Goal: Task Accomplishment & Management: Manage account settings

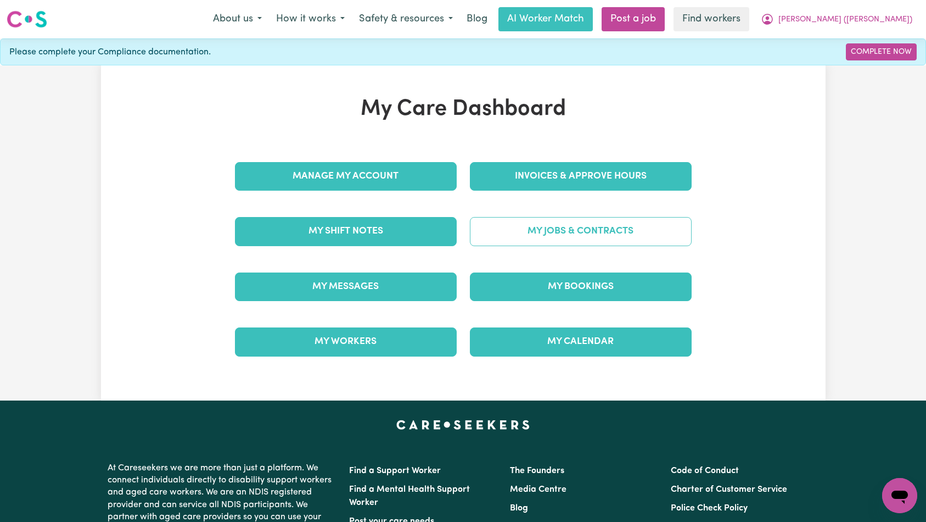
click at [540, 227] on link "My Jobs & Contracts" at bounding box center [581, 231] width 222 height 29
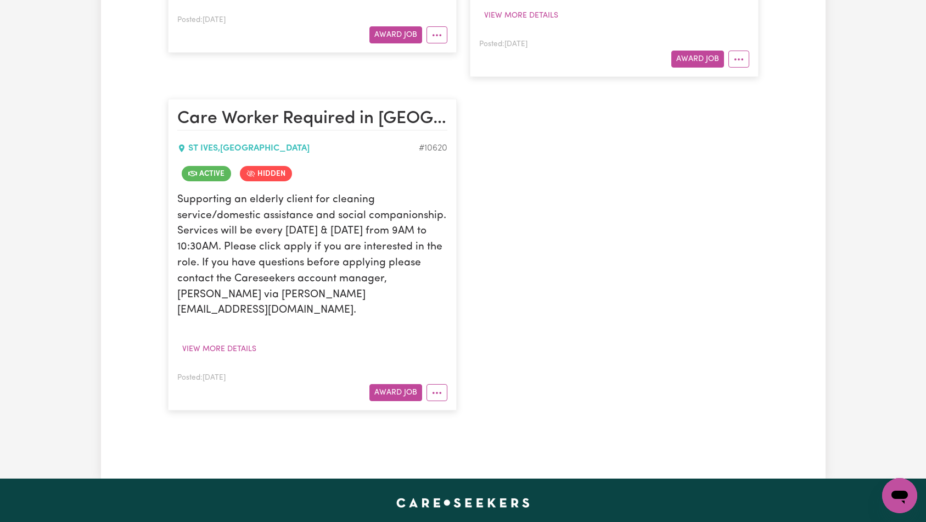
scroll to position [662, 0]
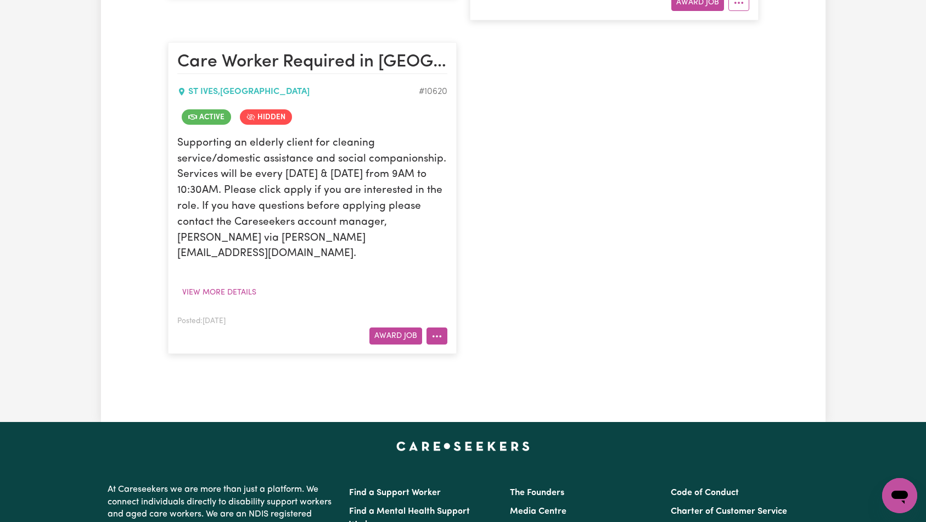
click at [436, 331] on icon "More options" at bounding box center [437, 336] width 11 height 11
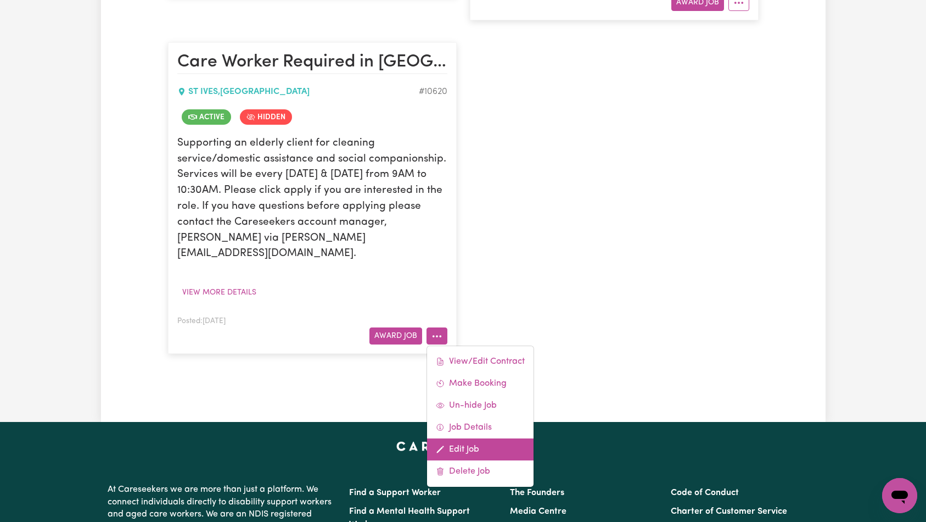
click at [476, 438] on link "Edit Job" at bounding box center [480, 449] width 107 height 22
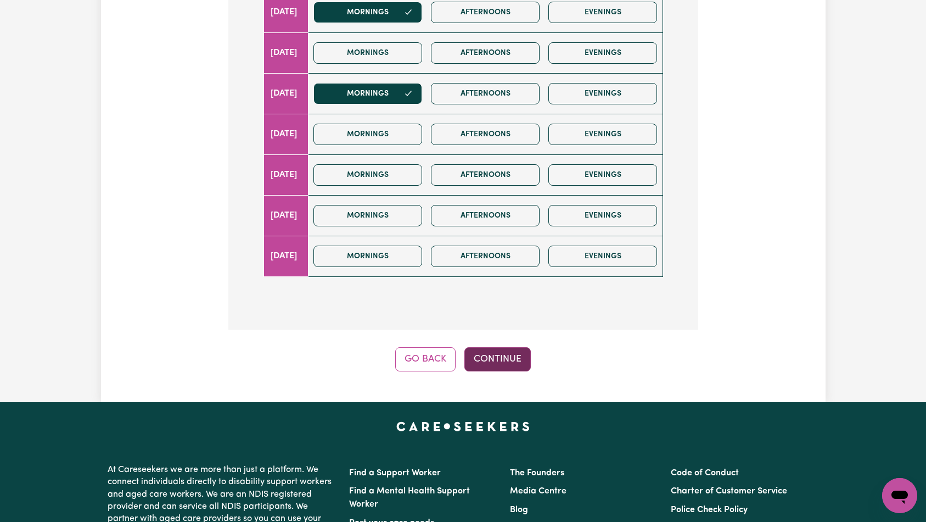
click at [480, 347] on button "Continue" at bounding box center [498, 359] width 66 height 24
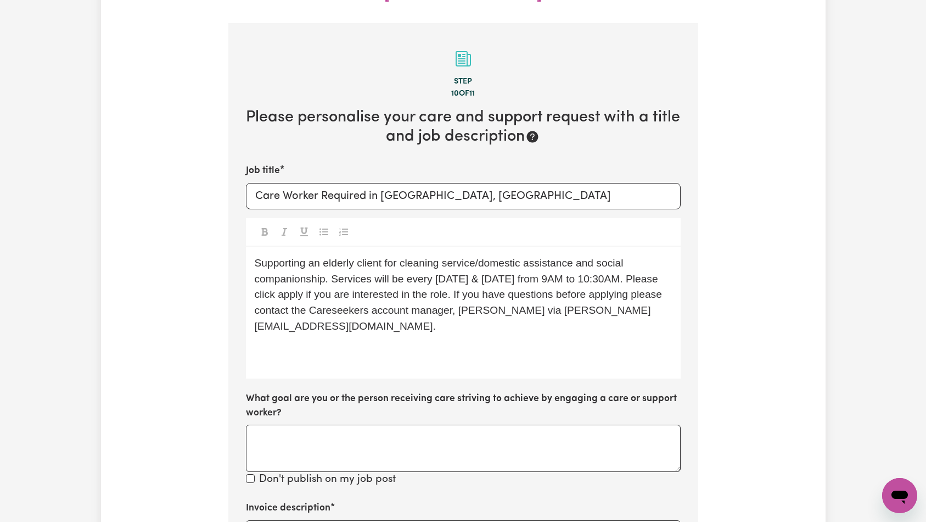
scroll to position [452, 0]
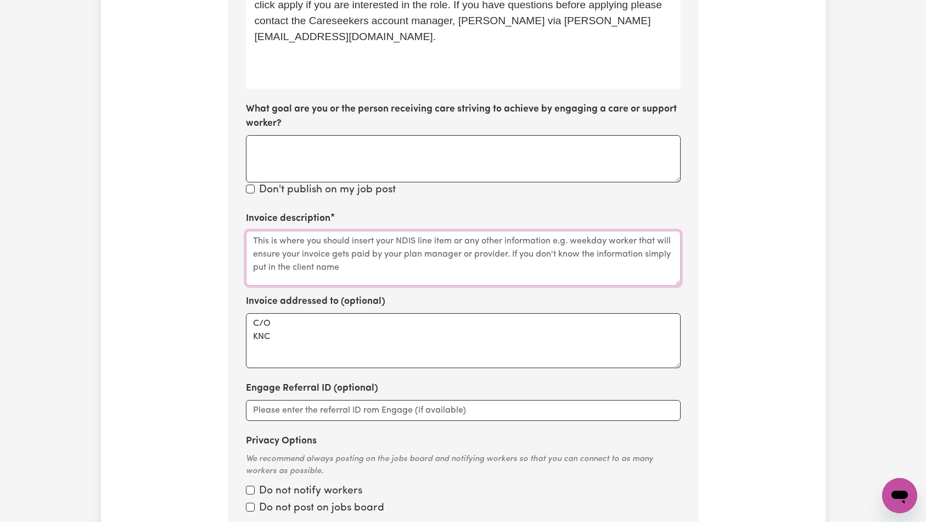
click at [431, 231] on textarea "Invoice description" at bounding box center [463, 258] width 435 height 55
paste textarea "Domestic support and Social Support"
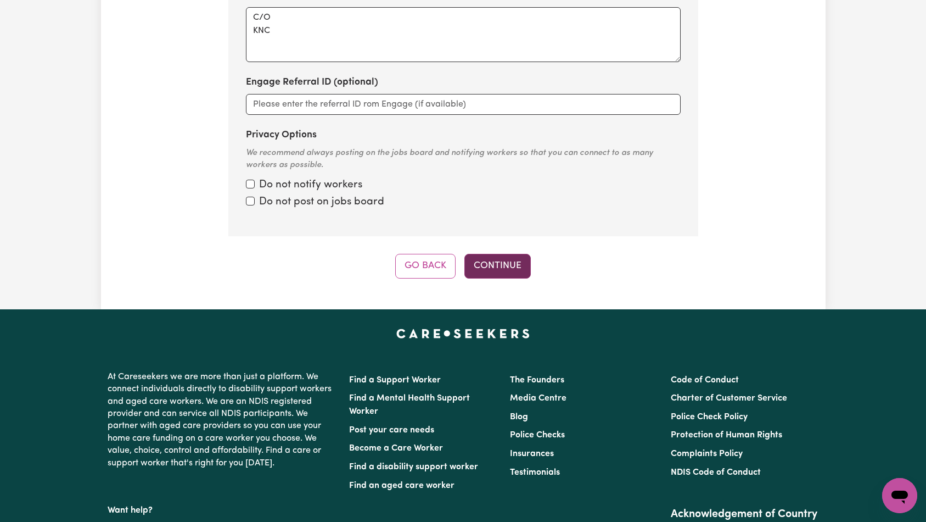
type textarea "Domestic support and Social Support"
click at [492, 254] on button "Continue" at bounding box center [498, 266] width 66 height 24
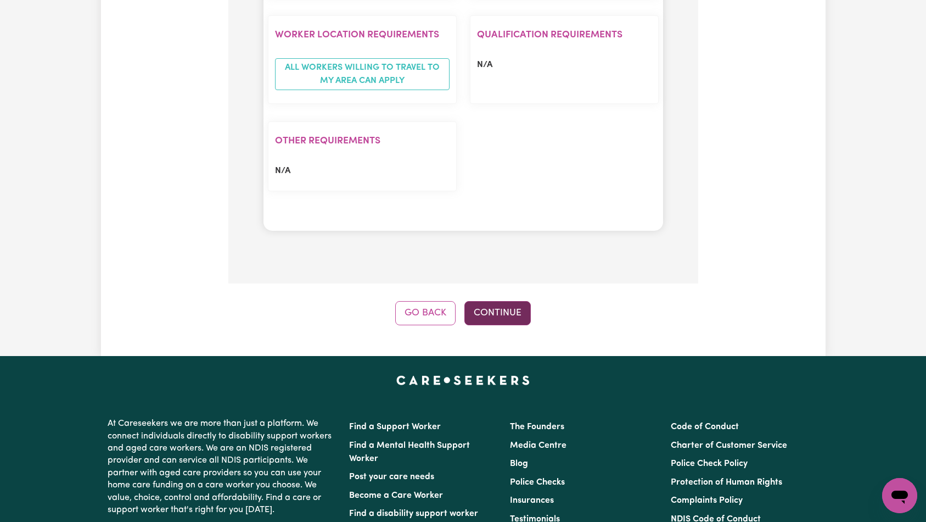
click at [501, 301] on button "Continue" at bounding box center [498, 313] width 66 height 24
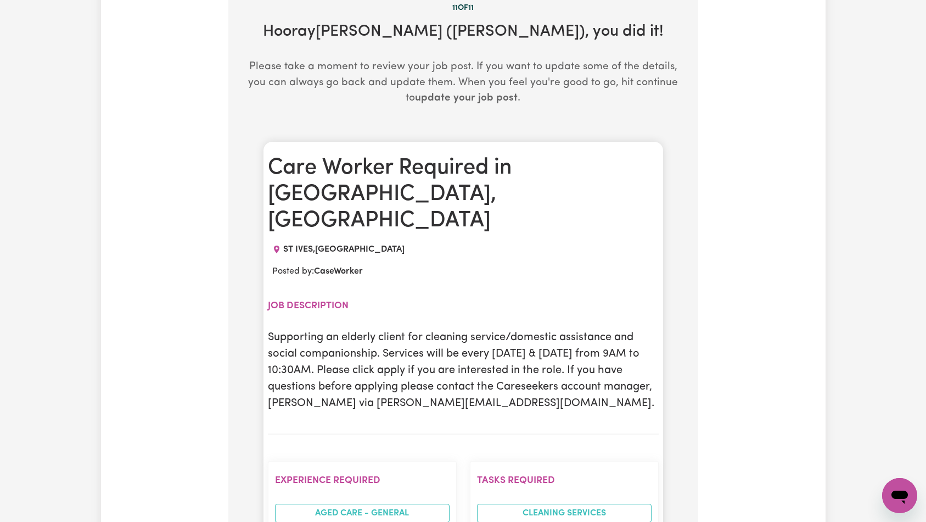
scroll to position [0, 0]
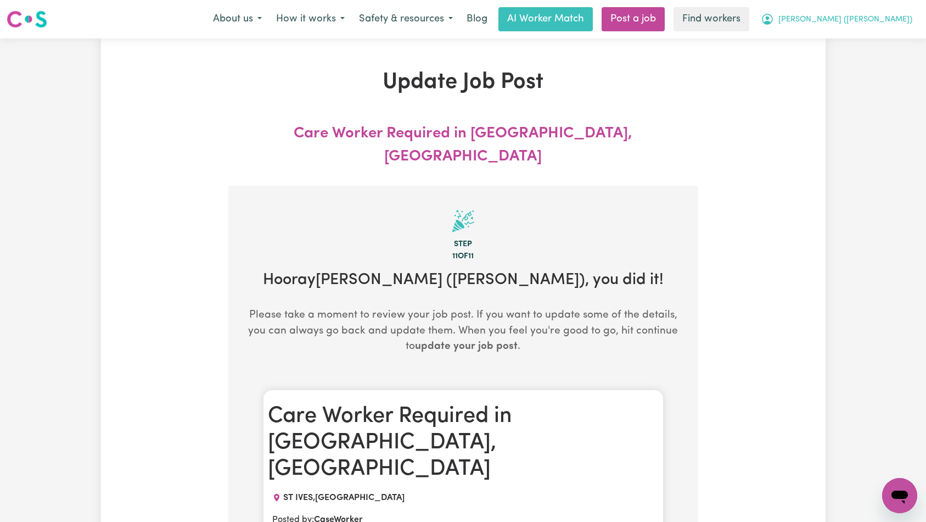
click at [875, 26] on button "[PERSON_NAME] ([PERSON_NAME])" at bounding box center [837, 19] width 166 height 23
click at [874, 60] on link "Logout" at bounding box center [875, 63] width 87 height 21
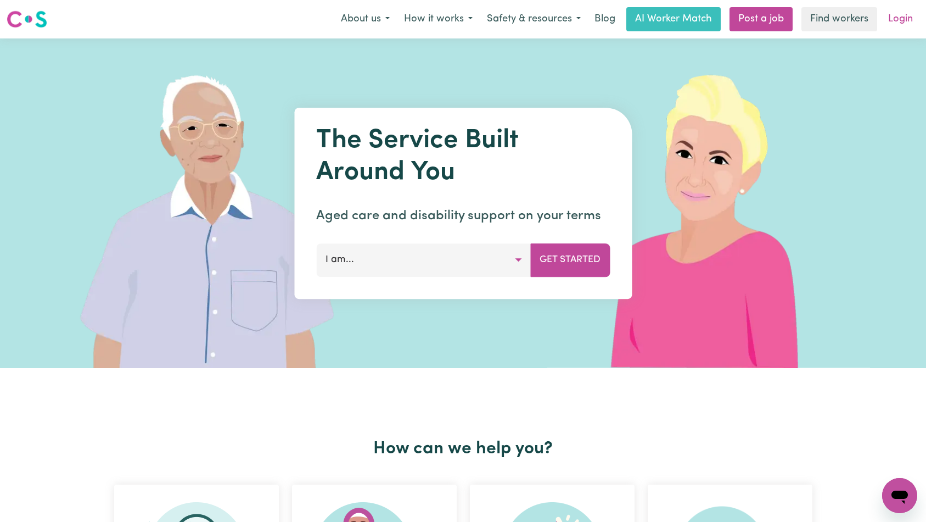
click at [890, 16] on link "Login" at bounding box center [901, 19] width 38 height 24
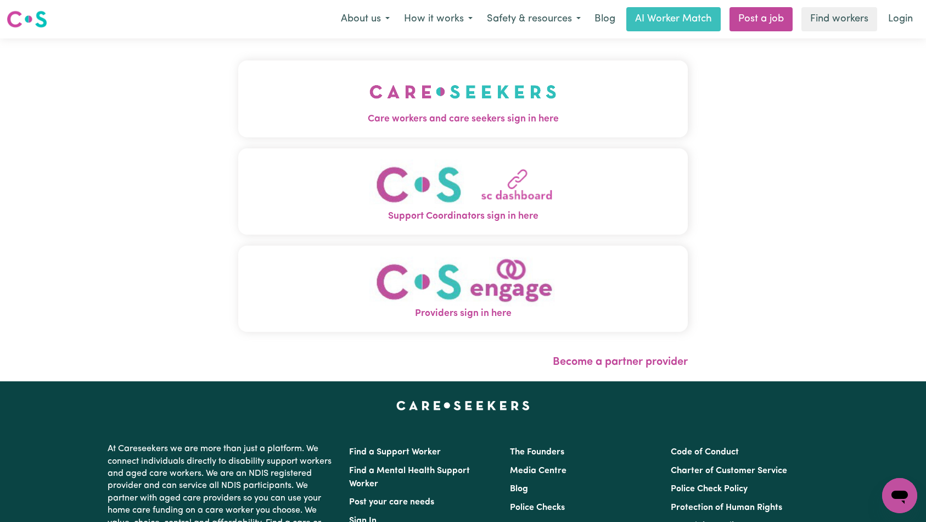
click at [370, 87] on img "Care workers and care seekers sign in here" at bounding box center [463, 91] width 187 height 41
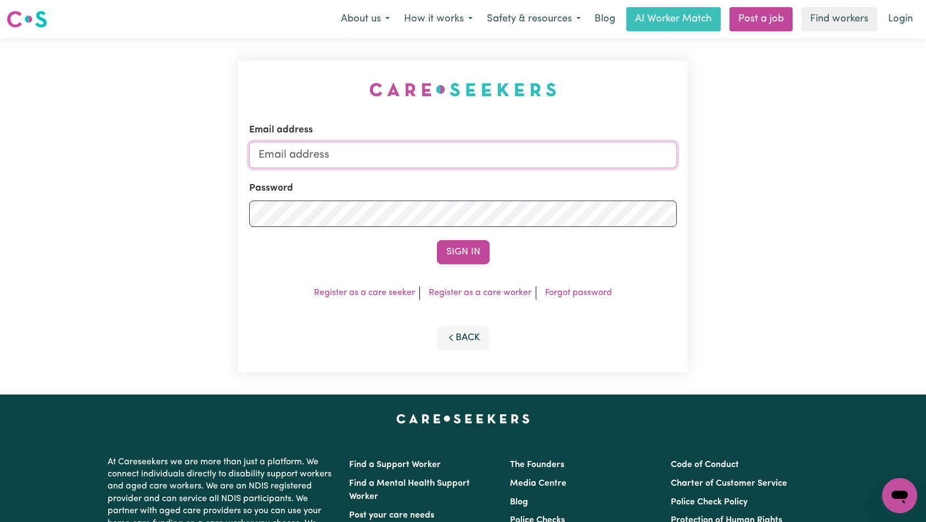
click at [455, 156] on input "Email address" at bounding box center [463, 155] width 428 height 26
type input "[EMAIL_ADDRESS][DOMAIN_NAME]"
click at [467, 261] on button "Sign In" at bounding box center [463, 252] width 53 height 24
